Goal: Check status: Check status

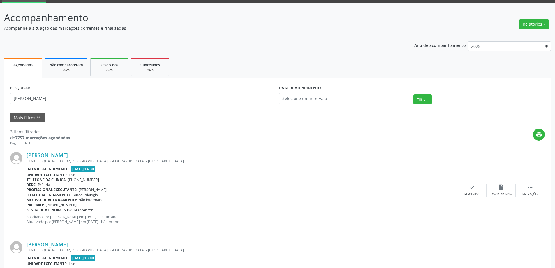
scroll to position [29, 0]
click at [45, 98] on input "[PERSON_NAME]" at bounding box center [143, 99] width 266 height 12
drag, startPoint x: 45, startPoint y: 98, endPoint x: 0, endPoint y: 104, distance: 45.4
click at [0, 104] on div "Acompanhamento Acompanhe a situação das marcações correntes e finalizadas Relat…" at bounding box center [277, 212] width 555 height 419
click at [413, 94] on button "Filtrar" at bounding box center [422, 99] width 18 height 10
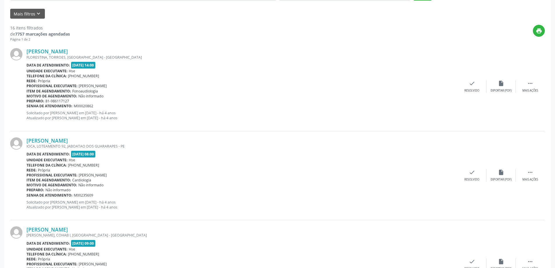
scroll to position [146, 0]
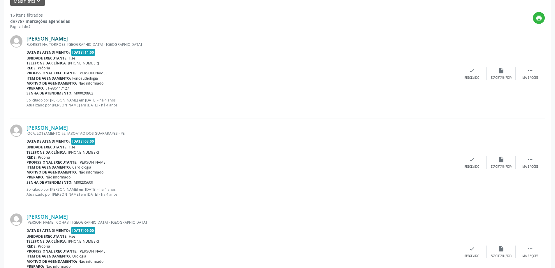
click at [68, 38] on link "[PERSON_NAME]" at bounding box center [46, 38] width 41 height 6
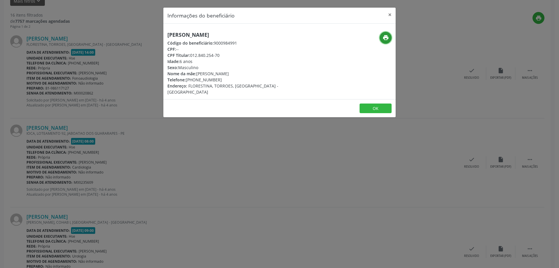
click at [388, 37] on icon "print" at bounding box center [386, 37] width 6 height 6
click at [391, 14] on button "×" at bounding box center [390, 15] width 12 height 14
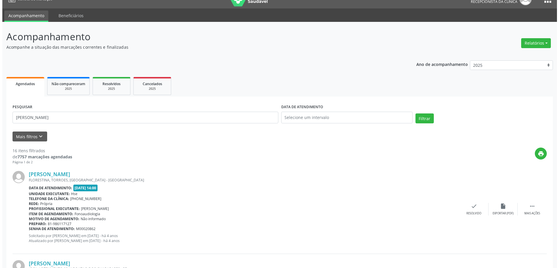
scroll to position [0, 0]
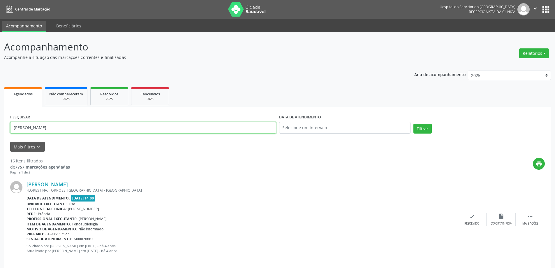
drag, startPoint x: 66, startPoint y: 127, endPoint x: 0, endPoint y: 125, distance: 65.5
click at [413, 123] on button "Filtrar" at bounding box center [422, 128] width 18 height 10
click at [64, 183] on link "[PERSON_NAME]" at bounding box center [46, 184] width 41 height 6
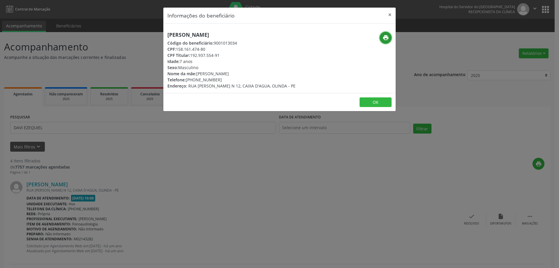
click at [383, 38] on icon "print" at bounding box center [386, 37] width 6 height 6
click at [389, 13] on button "×" at bounding box center [390, 15] width 12 height 14
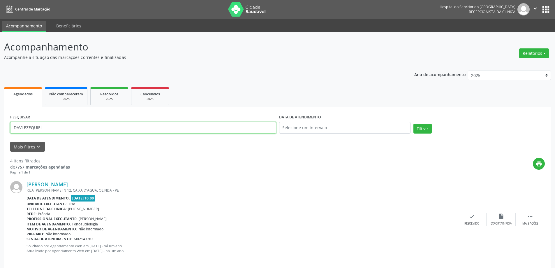
drag, startPoint x: 48, startPoint y: 129, endPoint x: 0, endPoint y: 147, distance: 51.5
click at [413, 123] on button "Filtrar" at bounding box center [422, 128] width 18 height 10
click at [68, 183] on link "[PERSON_NAME]" at bounding box center [46, 184] width 41 height 6
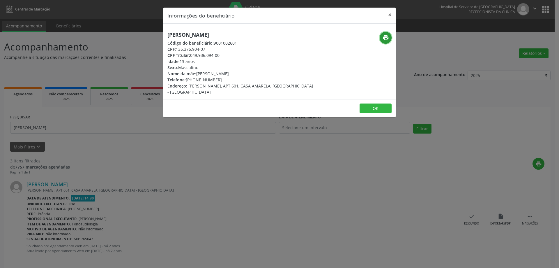
click at [387, 34] on icon "print" at bounding box center [386, 37] width 6 height 6
click at [389, 14] on button "×" at bounding box center [390, 15] width 12 height 14
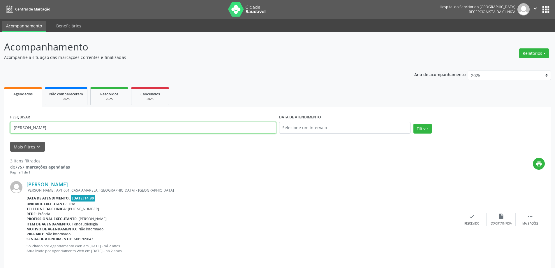
drag, startPoint x: 44, startPoint y: 127, endPoint x: 0, endPoint y: 129, distance: 44.3
click at [0, 129] on div "Acompanhamento Acompanhe a situação das marcações correntes e finalizadas Relat…" at bounding box center [277, 241] width 555 height 419
type input "[PERSON_NAME]"
click at [413, 123] on button "Filtrar" at bounding box center [422, 128] width 18 height 10
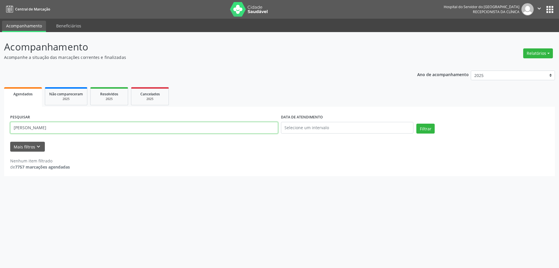
drag, startPoint x: 51, startPoint y: 128, endPoint x: 0, endPoint y: 128, distance: 51.0
click at [0, 128] on div "Acompanhamento Acompanhe a situação das marcações correntes e finalizadas Relat…" at bounding box center [279, 150] width 559 height 236
click at [107, 96] on span "Resolvidos" at bounding box center [109, 93] width 18 height 5
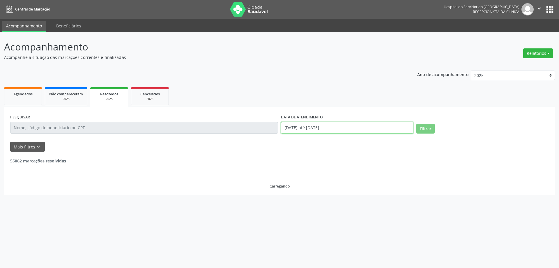
click at [345, 130] on input "[DATE] até [DATE]" at bounding box center [347, 128] width 132 height 12
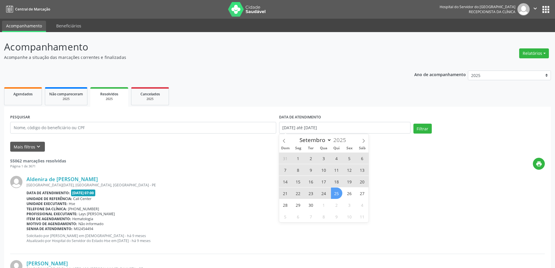
click at [338, 190] on span "25" at bounding box center [336, 192] width 11 height 11
type input "[DATE]"
click at [327, 102] on ul "Agendados Não compareceram 2025 Resolvidos 2025 Cancelados 2025" at bounding box center [277, 96] width 547 height 21
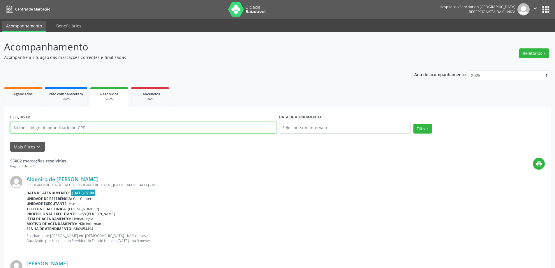
click at [36, 130] on input "text" at bounding box center [143, 128] width 266 height 12
paste input "[PERSON_NAME]"
type input "[PERSON_NAME]"
click at [413, 123] on button "Filtrar" at bounding box center [422, 128] width 18 height 10
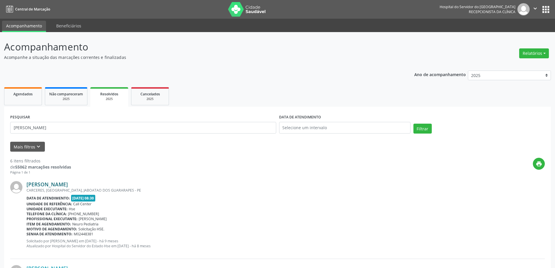
click at [68, 184] on link "[PERSON_NAME]" at bounding box center [46, 184] width 41 height 6
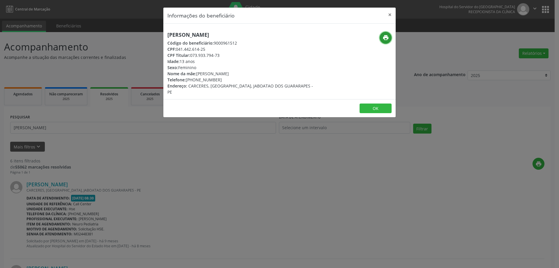
click at [388, 42] on button "print" at bounding box center [386, 38] width 12 height 12
